Goal: Find specific fact: Find specific fact

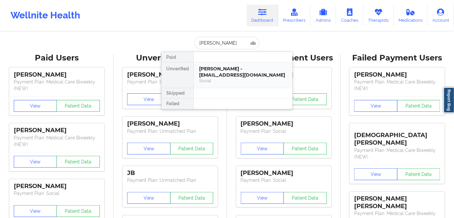
click at [245, 75] on div "[PERSON_NAME] - [EMAIL_ADDRESS][DOMAIN_NAME]" at bounding box center [243, 72] width 88 height 12
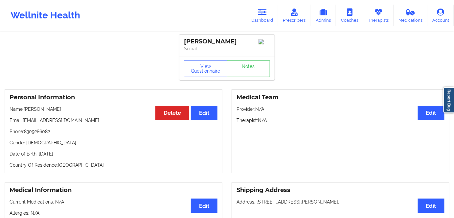
click at [66, 157] on p "Date of Birth: [DEMOGRAPHIC_DATA]" at bounding box center [114, 153] width 208 height 7
copy p "1993"
click at [201, 69] on button "View Questionnaire" at bounding box center [205, 68] width 43 height 16
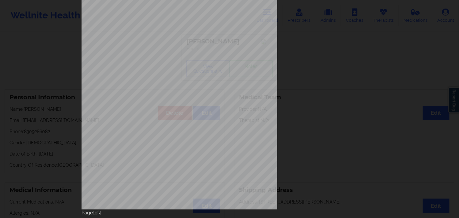
scroll to position [95, 0]
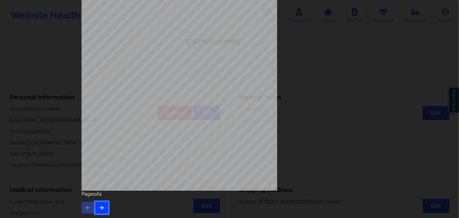
click at [100, 213] on button "button" at bounding box center [101, 208] width 13 height 12
click at [103, 210] on button "button" at bounding box center [101, 208] width 13 height 12
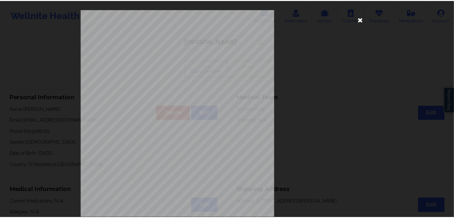
scroll to position [0, 0]
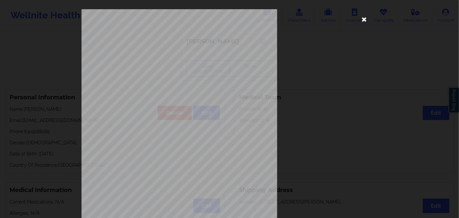
click at [362, 14] on icon at bounding box center [364, 19] width 11 height 11
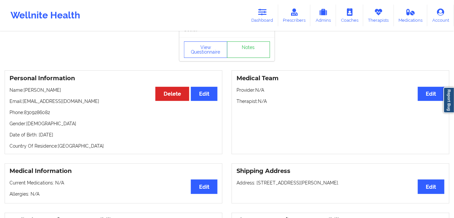
scroll to position [30, 0]
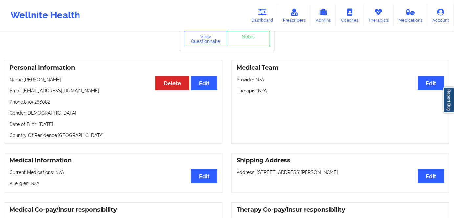
drag, startPoint x: 61, startPoint y: 124, endPoint x: 38, endPoint y: 123, distance: 22.4
click at [38, 123] on div "Personal Information Edit Delete Name: [PERSON_NAME] Email: [EMAIL_ADDRESS][DOM…" at bounding box center [114, 102] width 218 height 84
copy p "[DATE]"
click at [268, 11] on link "Dashboard" at bounding box center [263, 16] width 32 height 22
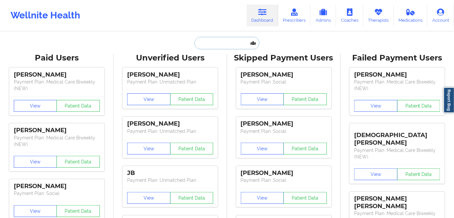
click at [228, 46] on input "text" at bounding box center [226, 43] width 65 height 12
paste input "[PERSON_NAME]"
type input "[PERSON_NAME]"
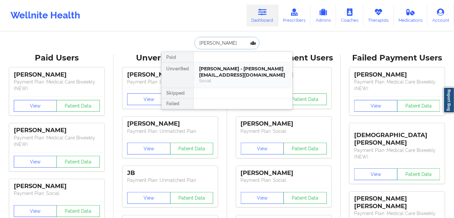
click at [238, 73] on div "[PERSON_NAME] - [PERSON_NAME][EMAIL_ADDRESS][DOMAIN_NAME]" at bounding box center [243, 72] width 88 height 12
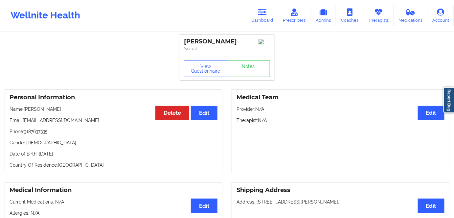
click at [79, 155] on p "Date of Birth: [DEMOGRAPHIC_DATA]" at bounding box center [114, 153] width 208 height 7
click at [79, 156] on p "Date of Birth: [DEMOGRAPHIC_DATA]" at bounding box center [114, 153] width 208 height 7
copy p "2004"
click at [202, 67] on button "View Questionnaire" at bounding box center [205, 68] width 43 height 16
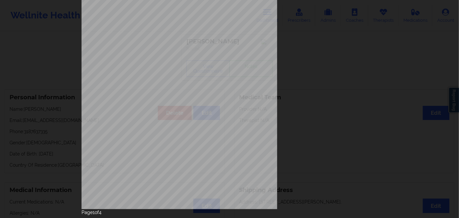
scroll to position [95, 0]
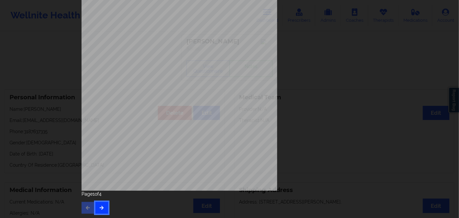
click at [102, 202] on button "button" at bounding box center [101, 208] width 13 height 12
click at [102, 207] on icon "button" at bounding box center [102, 207] width 6 height 4
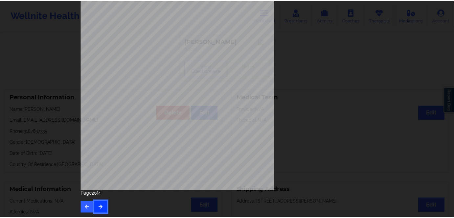
scroll to position [0, 0]
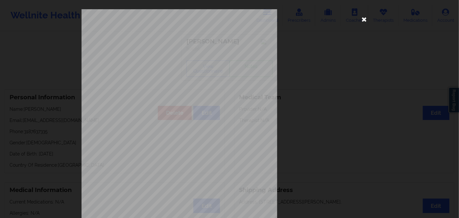
click at [361, 20] on icon at bounding box center [364, 19] width 11 height 11
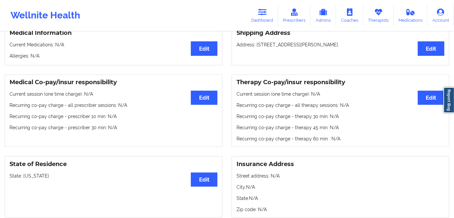
scroll to position [89, 0]
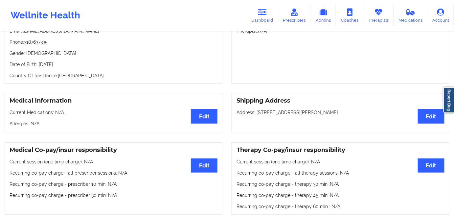
drag, startPoint x: 90, startPoint y: 66, endPoint x: 37, endPoint y: 67, distance: 53.6
click at [37, 67] on p "Date of Birth: [DEMOGRAPHIC_DATA]" at bounding box center [114, 64] width 208 height 7
copy p "[DATE]"
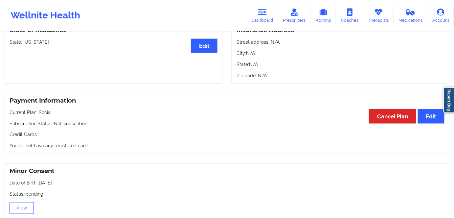
scroll to position [388, 0]
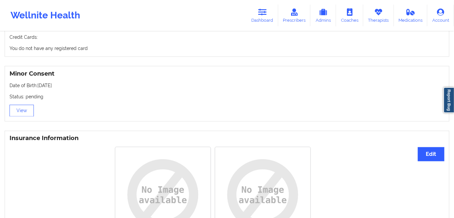
drag, startPoint x: 73, startPoint y: 52, endPoint x: 40, endPoint y: 80, distance: 43.1
click at [34, 48] on p "You do not have any registered card" at bounding box center [227, 48] width 435 height 7
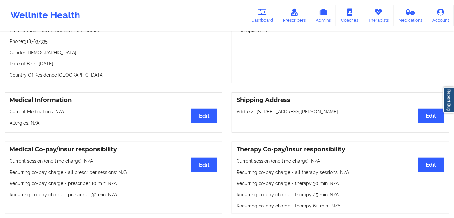
scroll to position [89, 0]
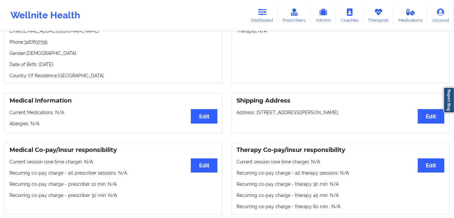
drag, startPoint x: 63, startPoint y: 58, endPoint x: 97, endPoint y: 60, distance: 34.2
click at [57, 58] on div "Personal Information Edit Delete Name: [PERSON_NAME] Email: [PERSON_NAME][EMAIL…" at bounding box center [114, 42] width 218 height 84
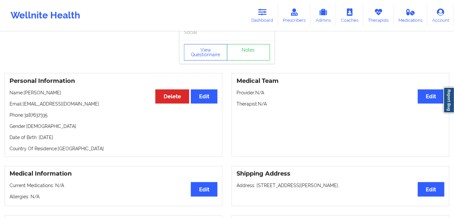
scroll to position [30, 0]
